Goal: Task Accomplishment & Management: Manage account settings

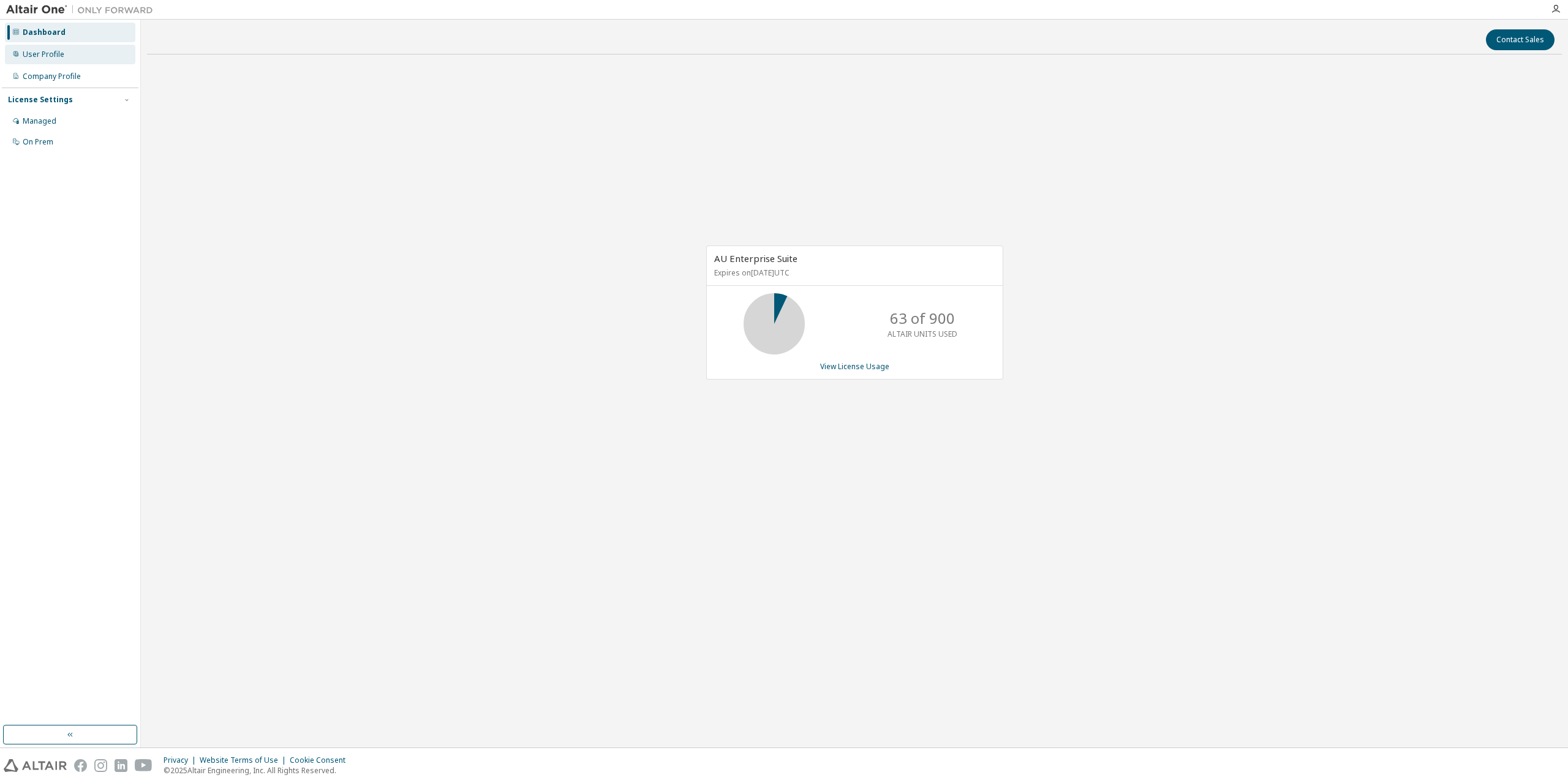
click at [60, 57] on div "User Profile" at bounding box center [43, 54] width 42 height 9
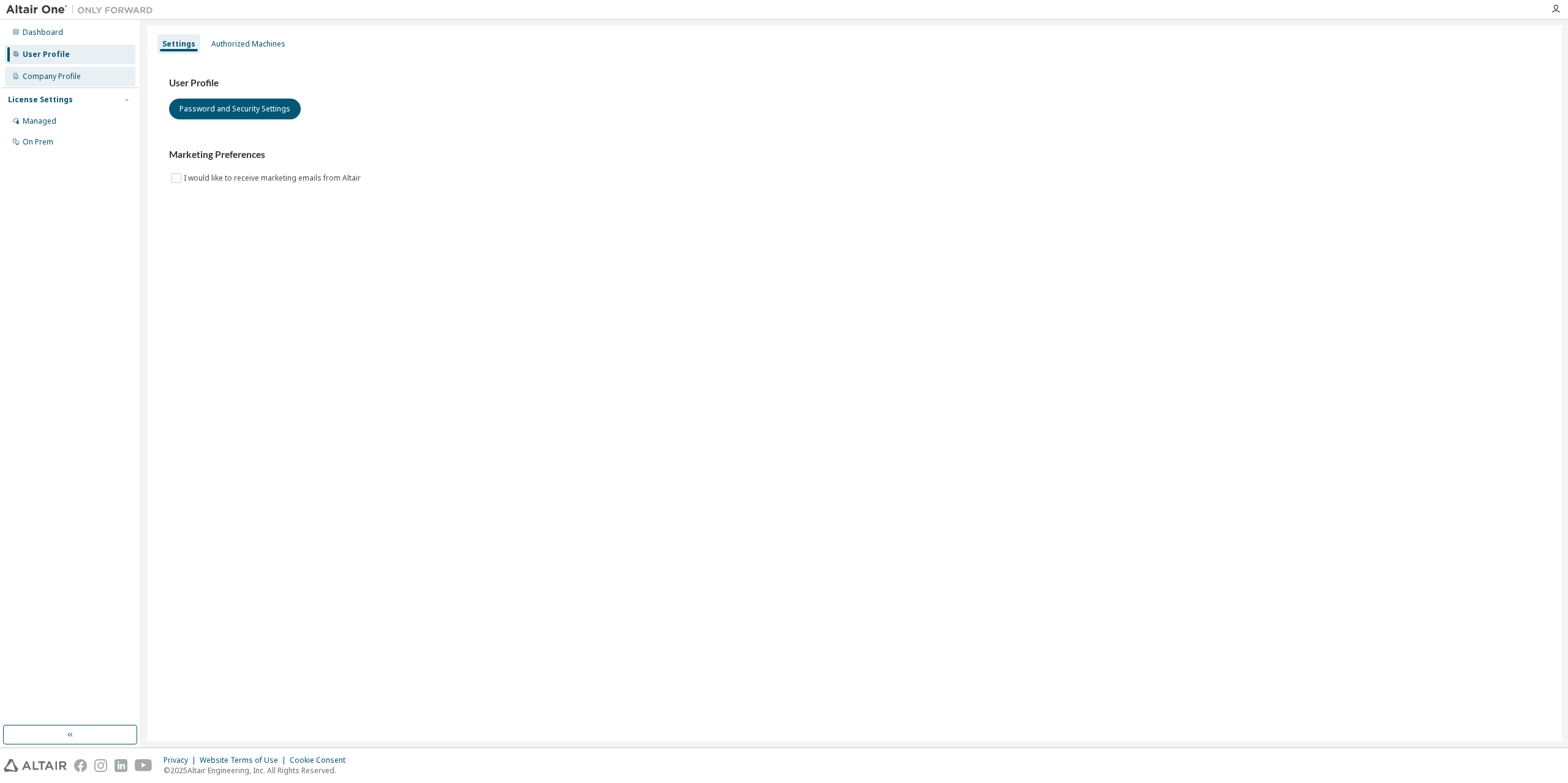
click at [56, 79] on div "Company Profile" at bounding box center [52, 76] width 58 height 9
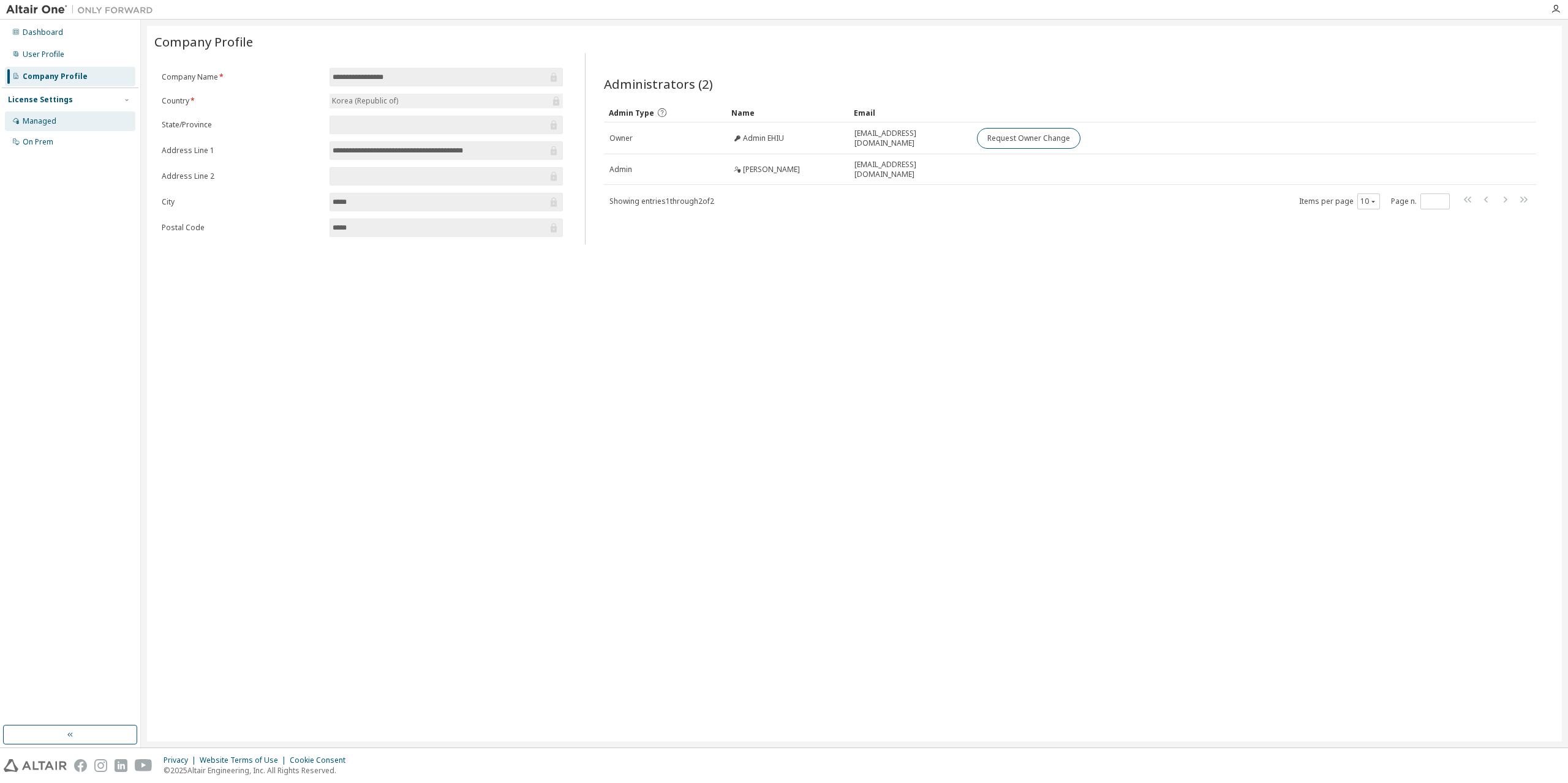
click at [55, 116] on div "Managed" at bounding box center [70, 121] width 130 height 20
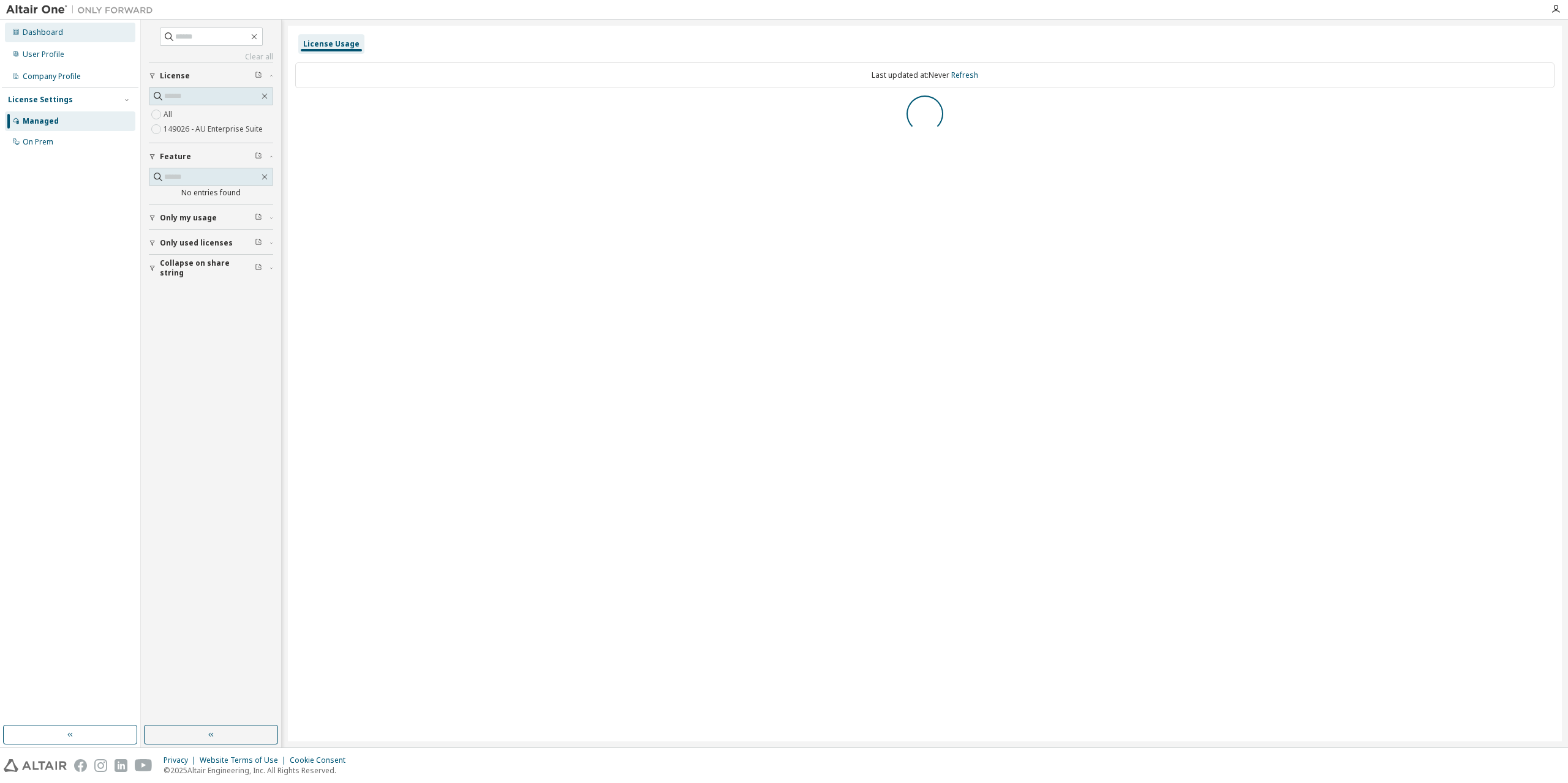
click at [60, 35] on div "Dashboard" at bounding box center [42, 32] width 40 height 9
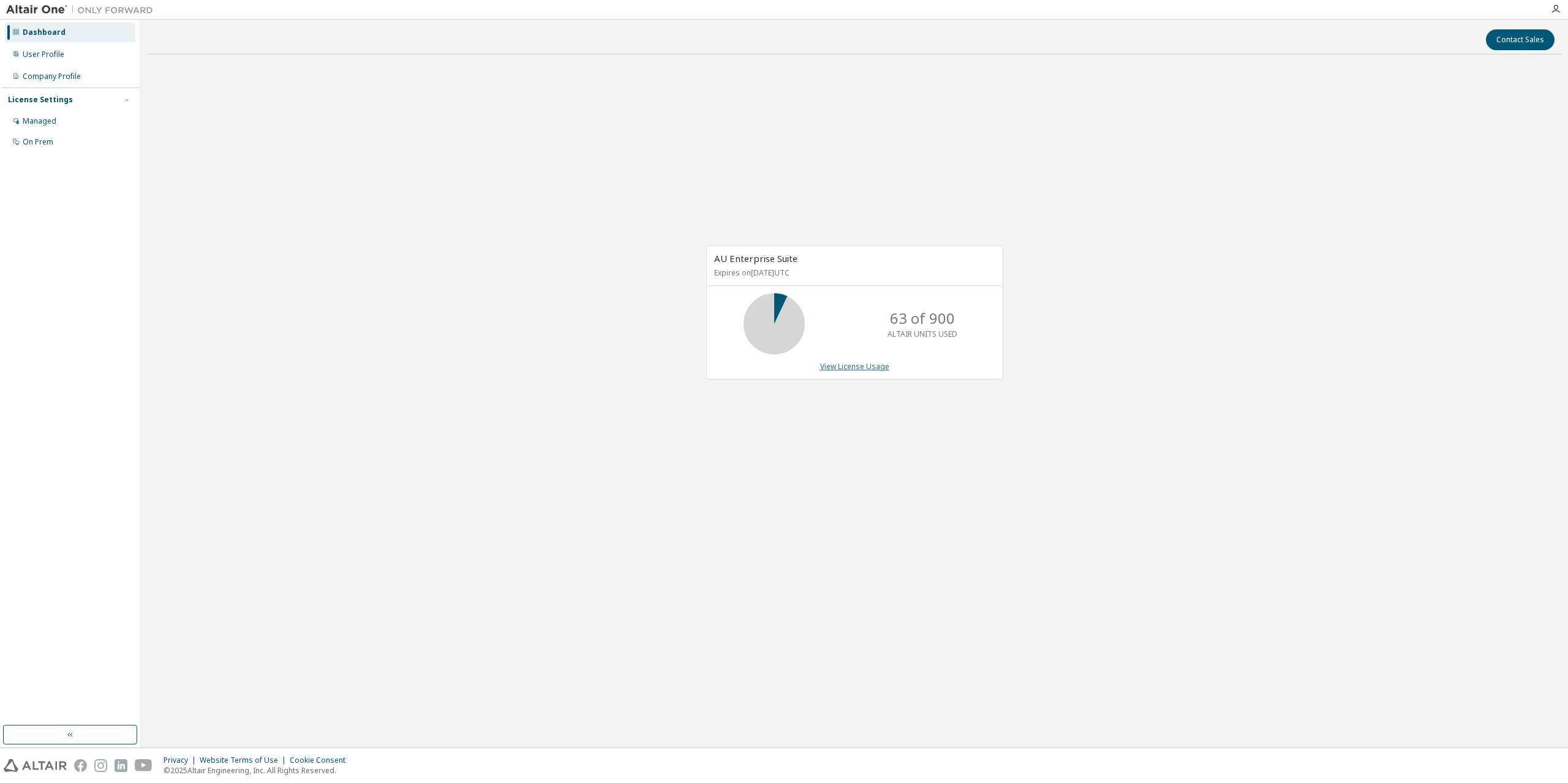
click at [867, 361] on link "View License Usage" at bounding box center [855, 366] width 69 height 10
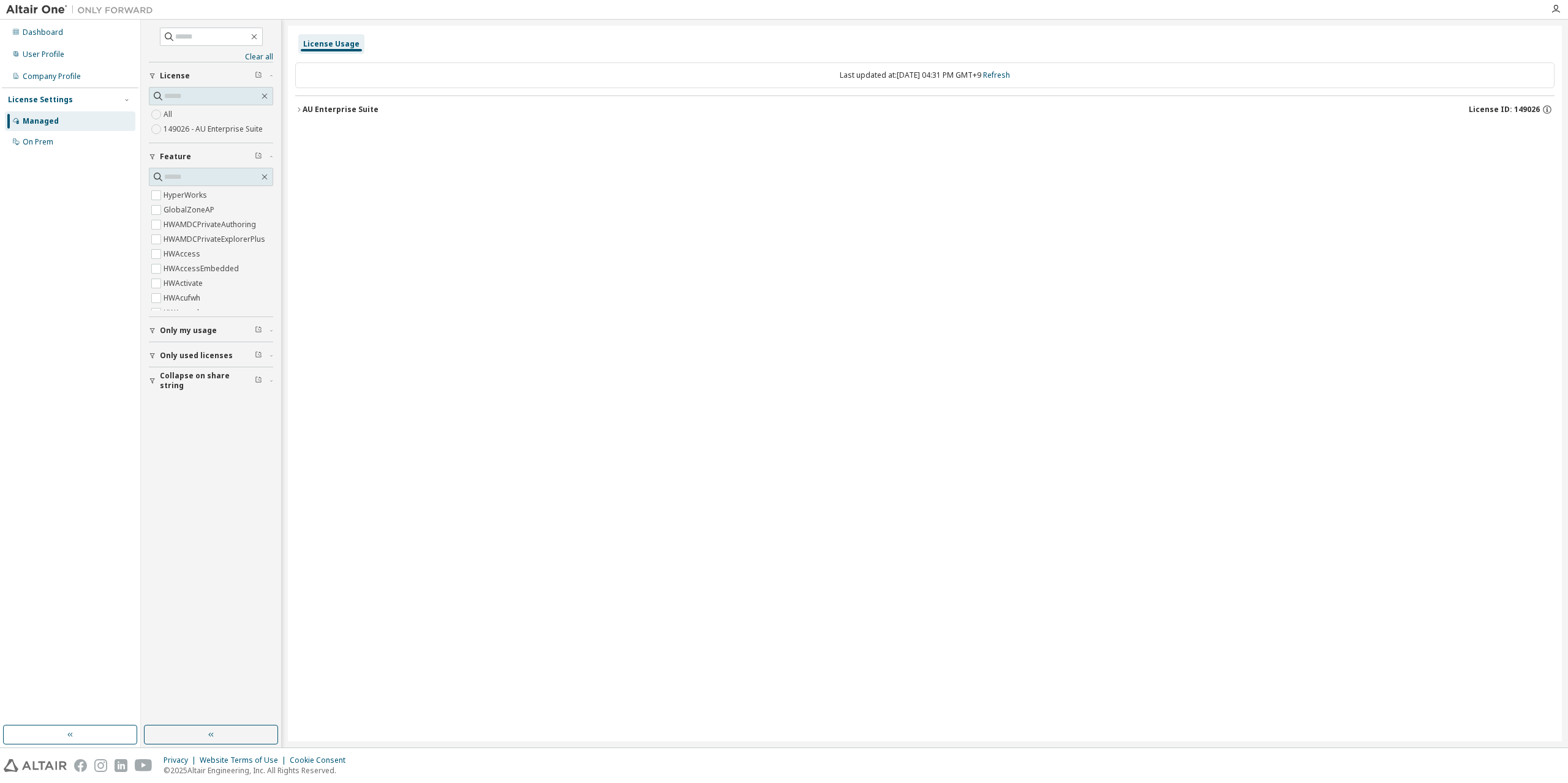
click at [29, 9] on img at bounding box center [82, 9] width 153 height 12
